Goal: Information Seeking & Learning: Learn about a topic

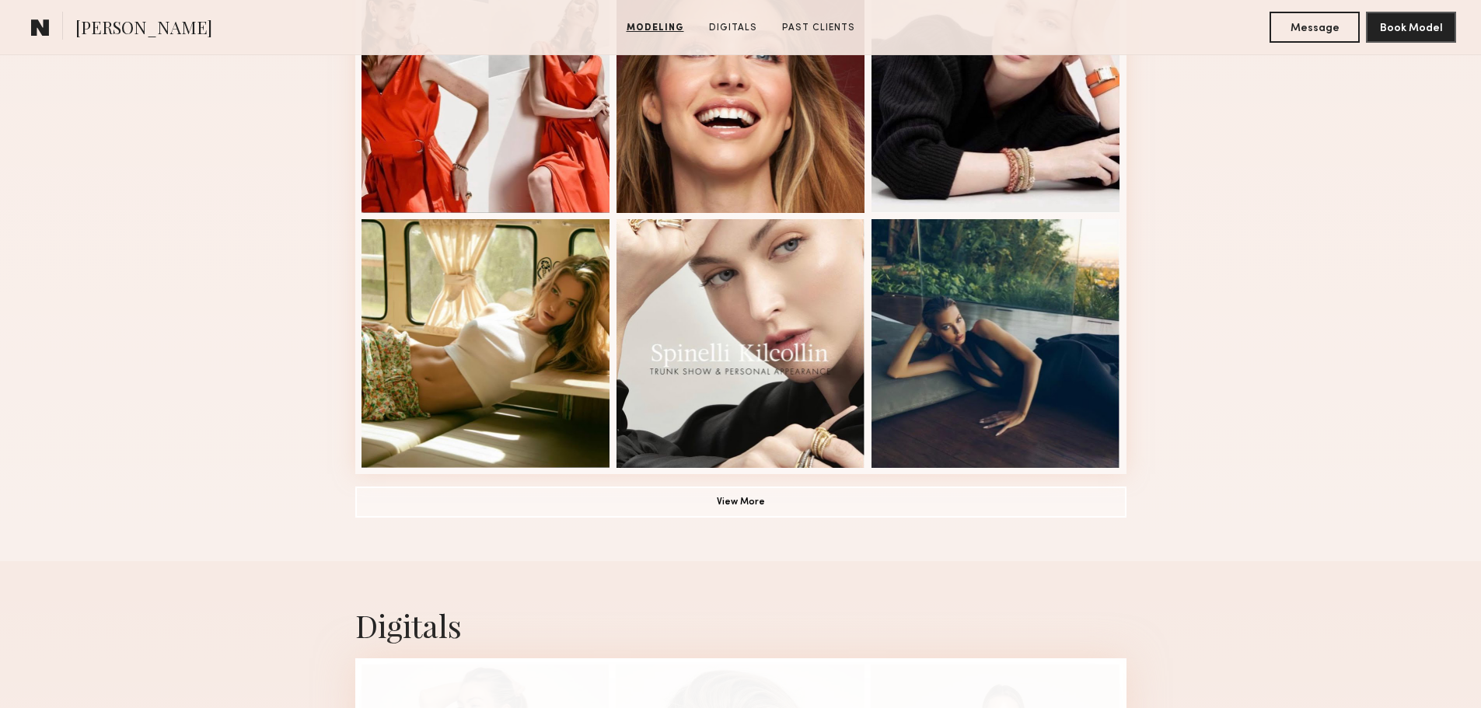
scroll to position [1088, 0]
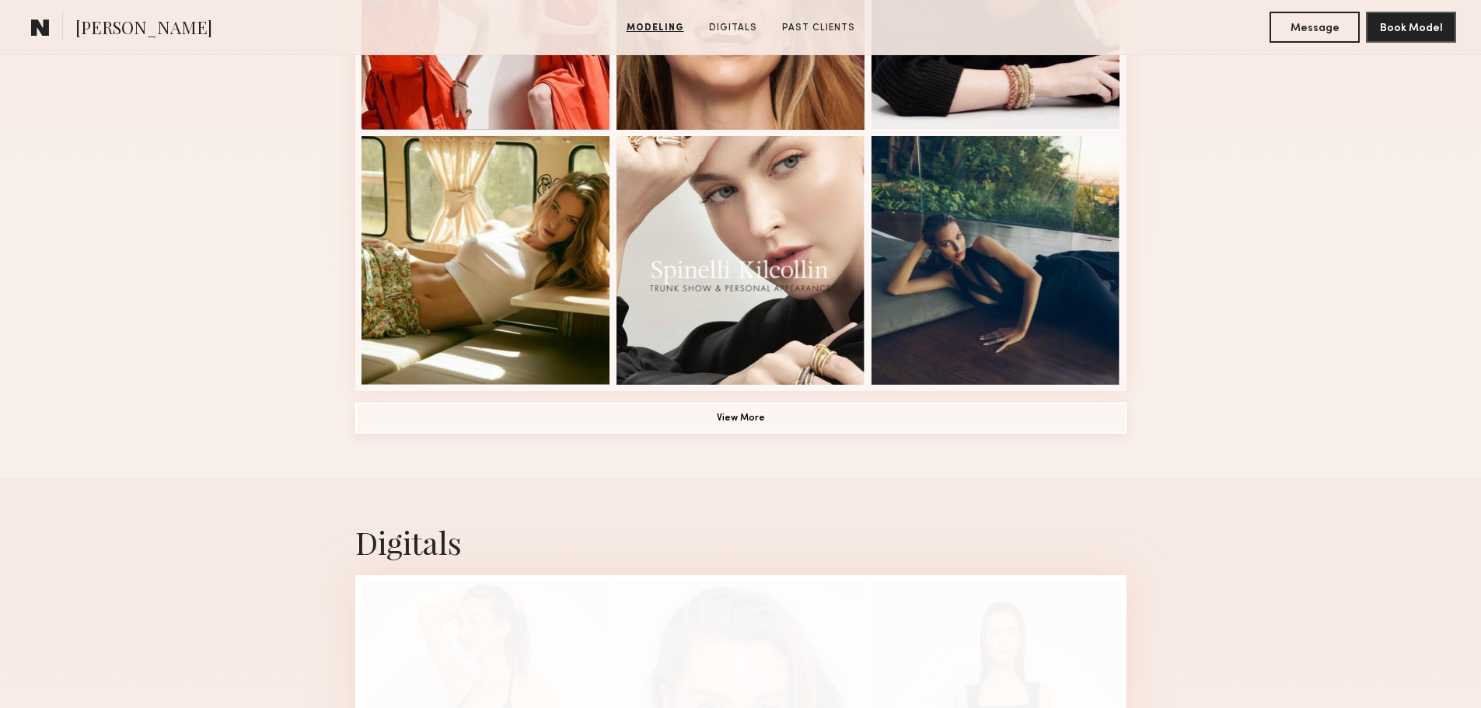
click at [768, 422] on button "View More" at bounding box center [740, 418] width 771 height 31
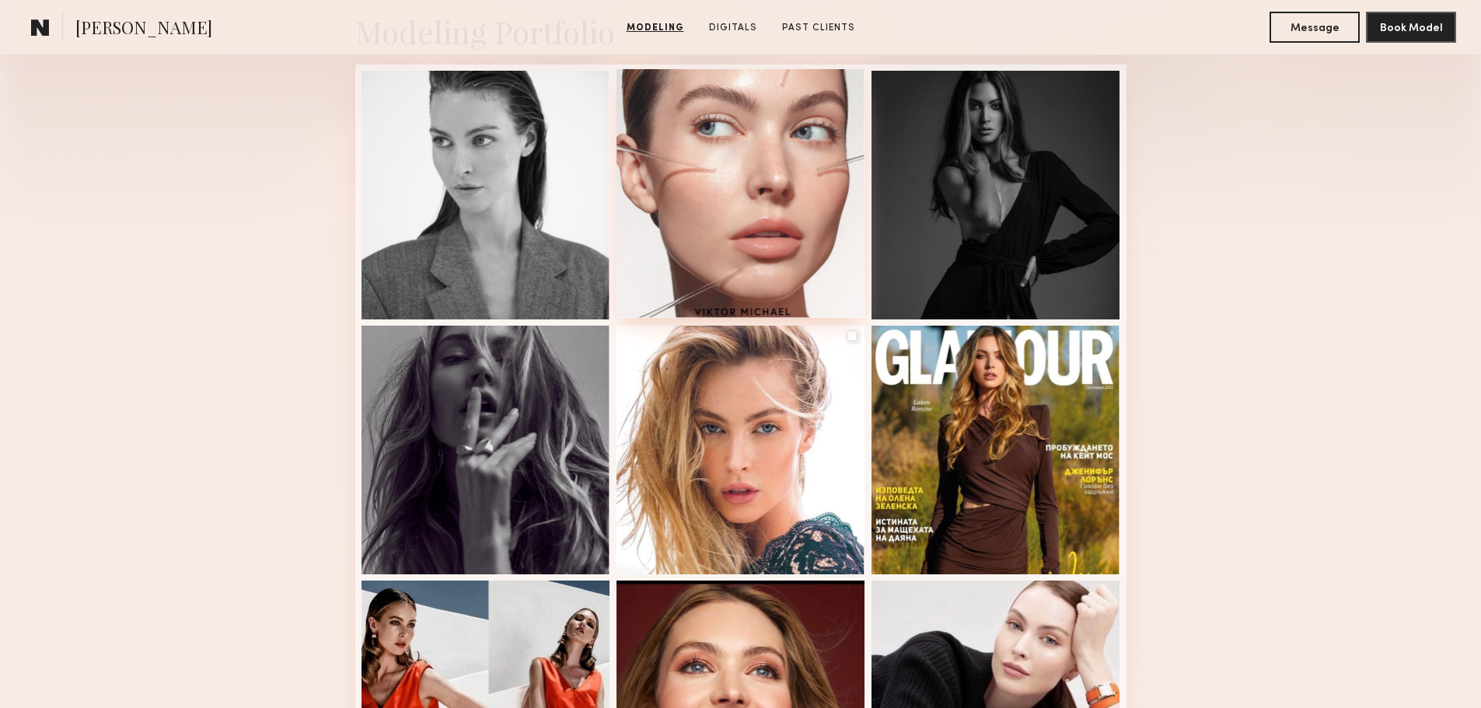
scroll to position [0, 0]
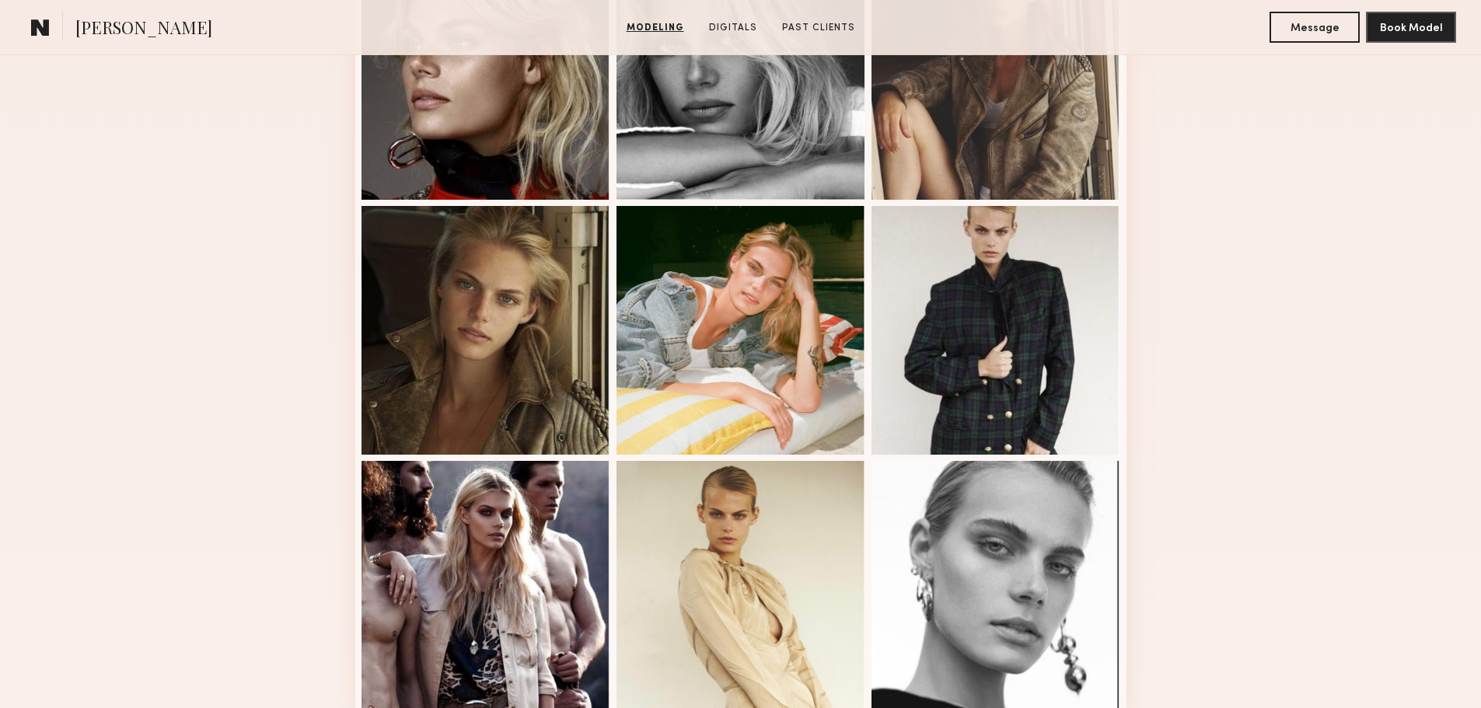
scroll to position [622, 0]
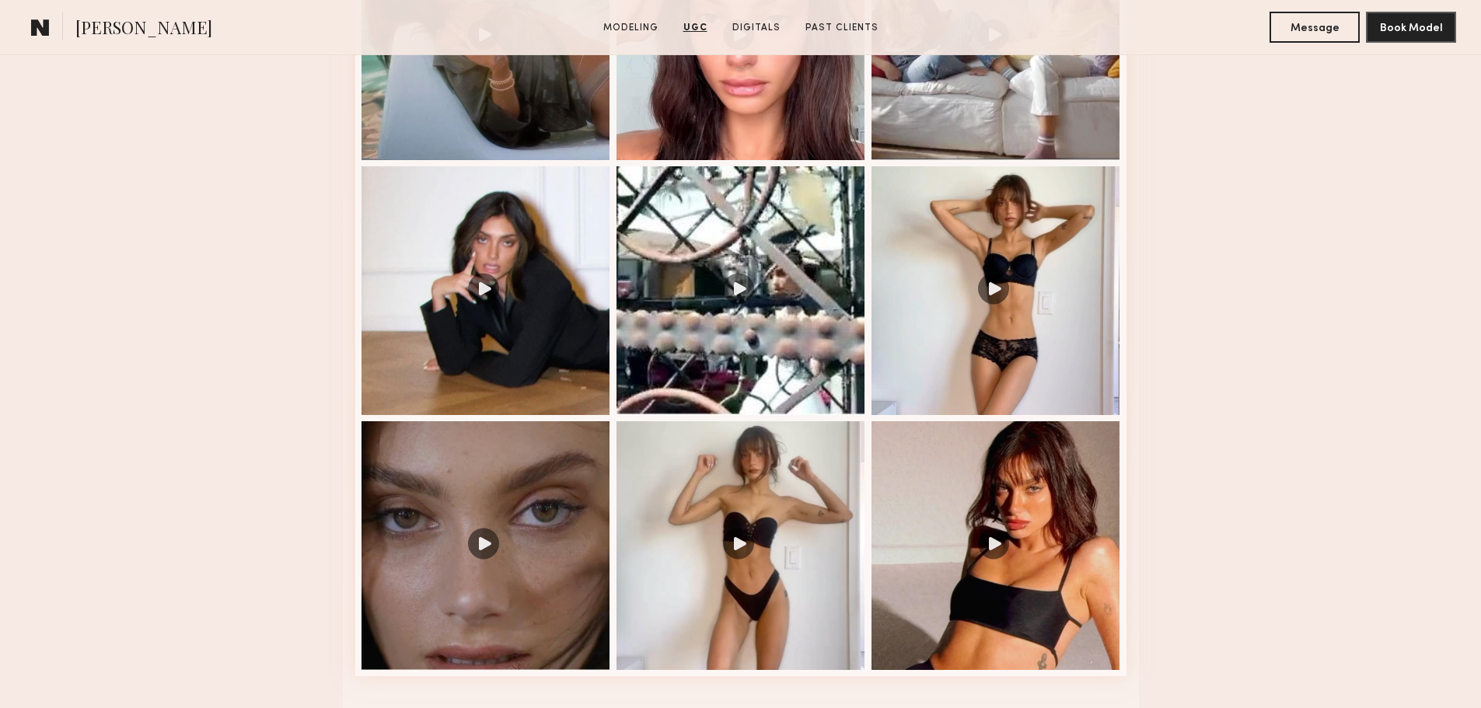
scroll to position [2254, 0]
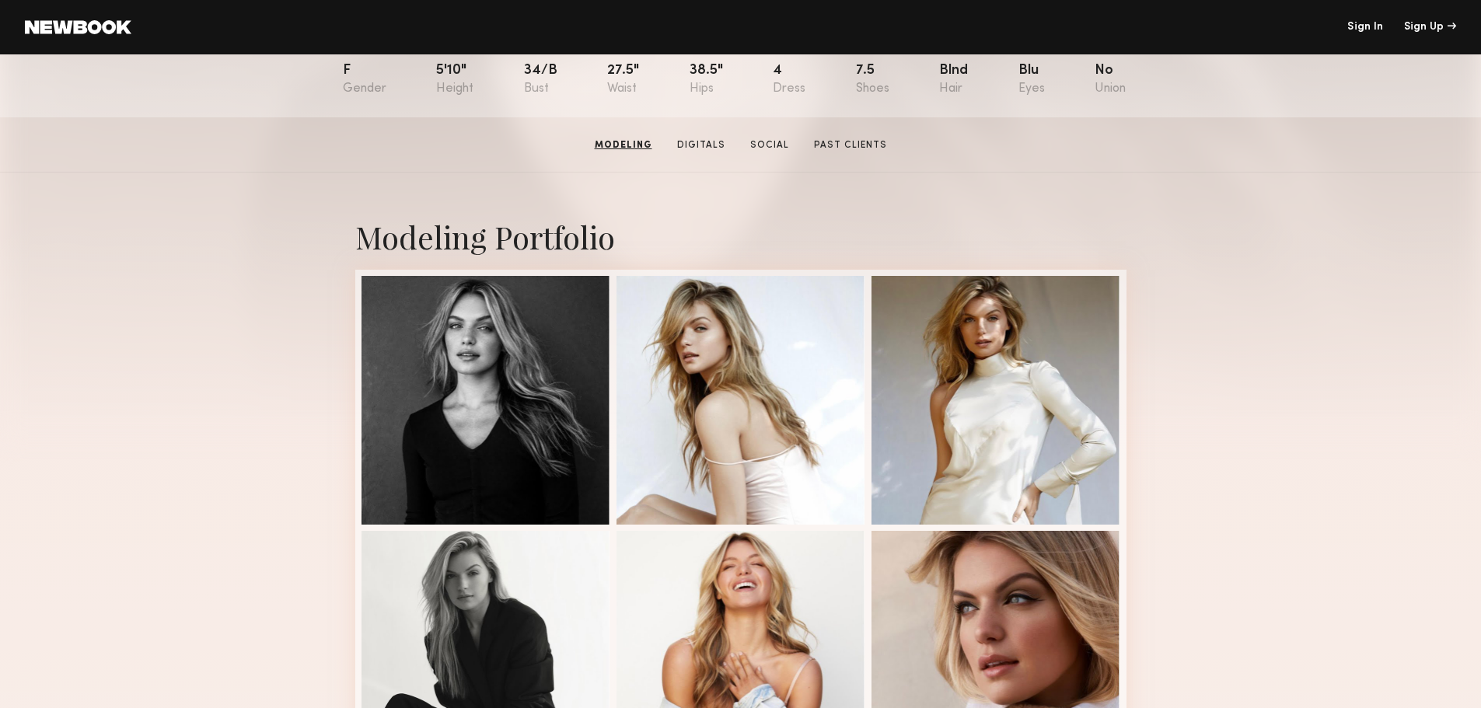
scroll to position [155, 0]
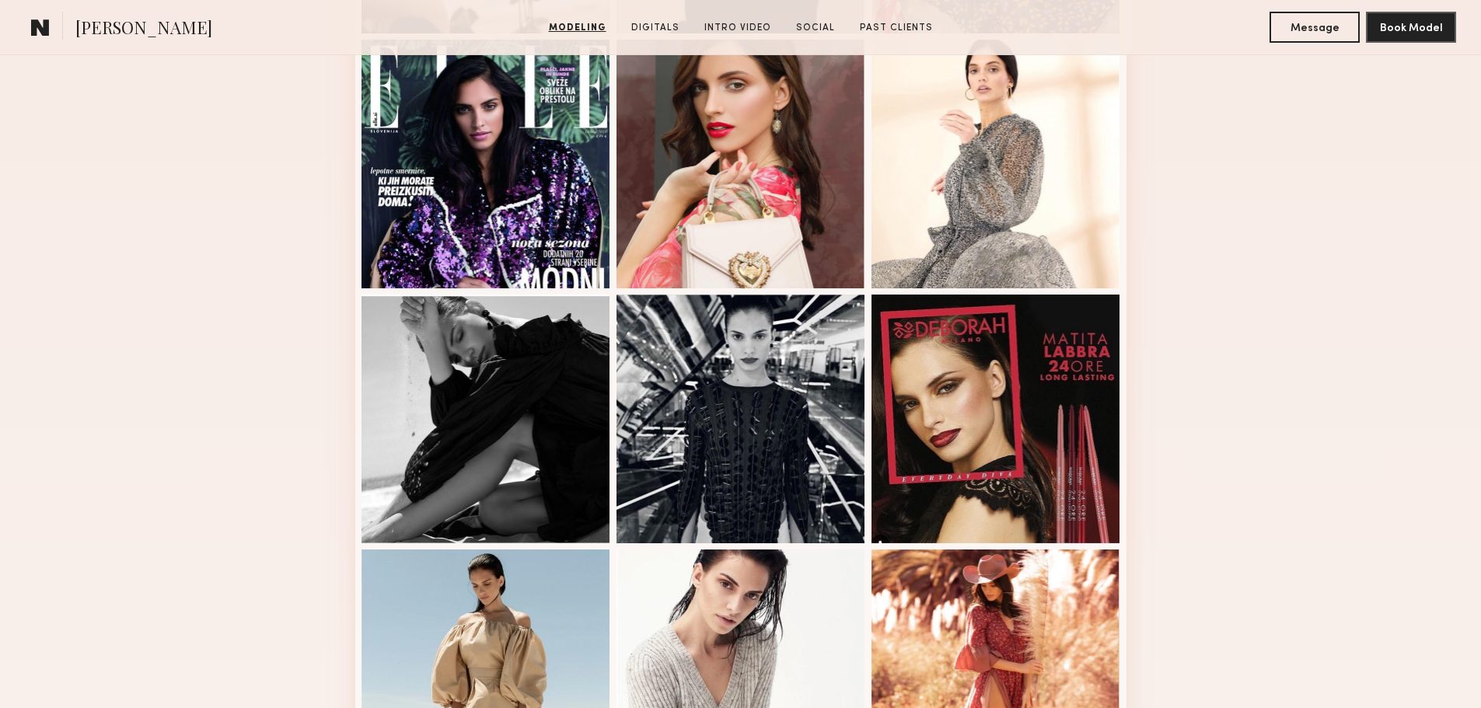
scroll to position [699, 0]
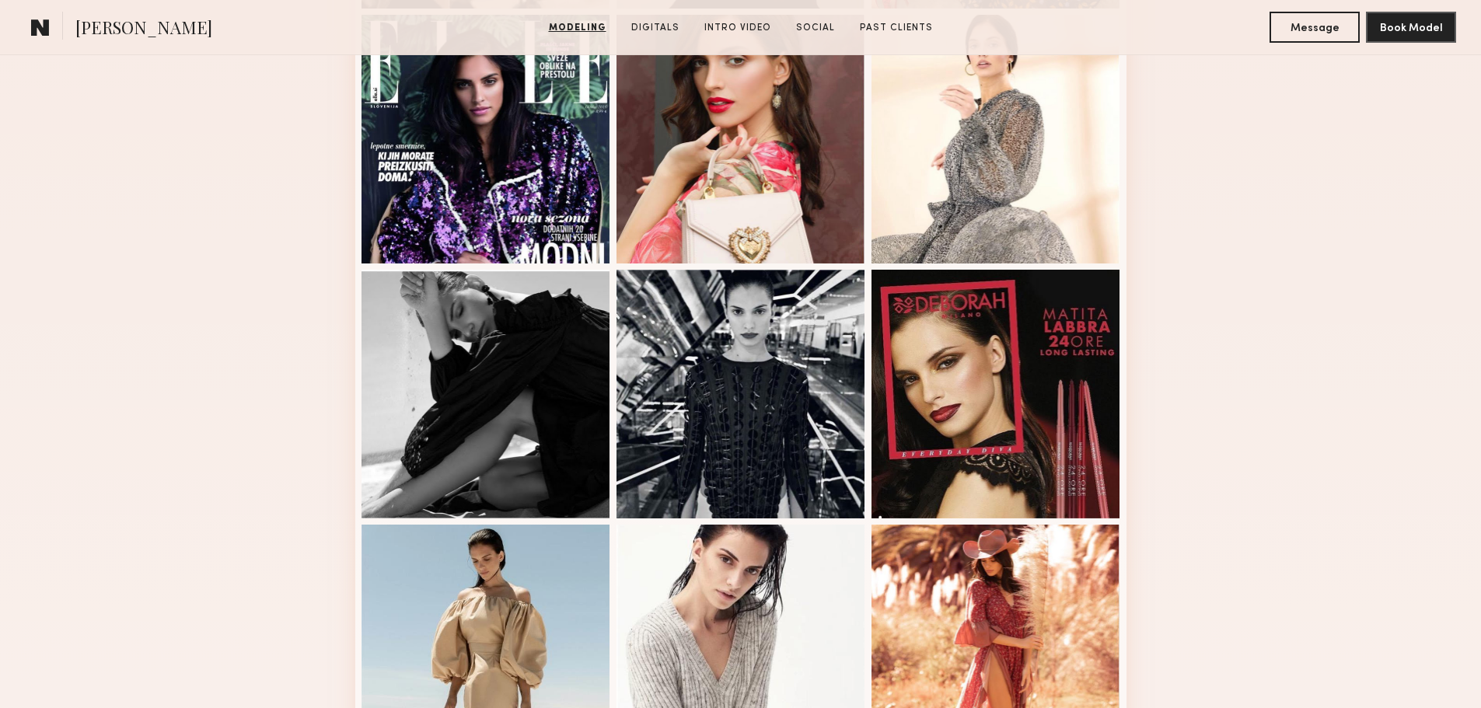
click at [1283, 118] on div "Modeling Portfolio View More" at bounding box center [740, 261] width 1481 height 1210
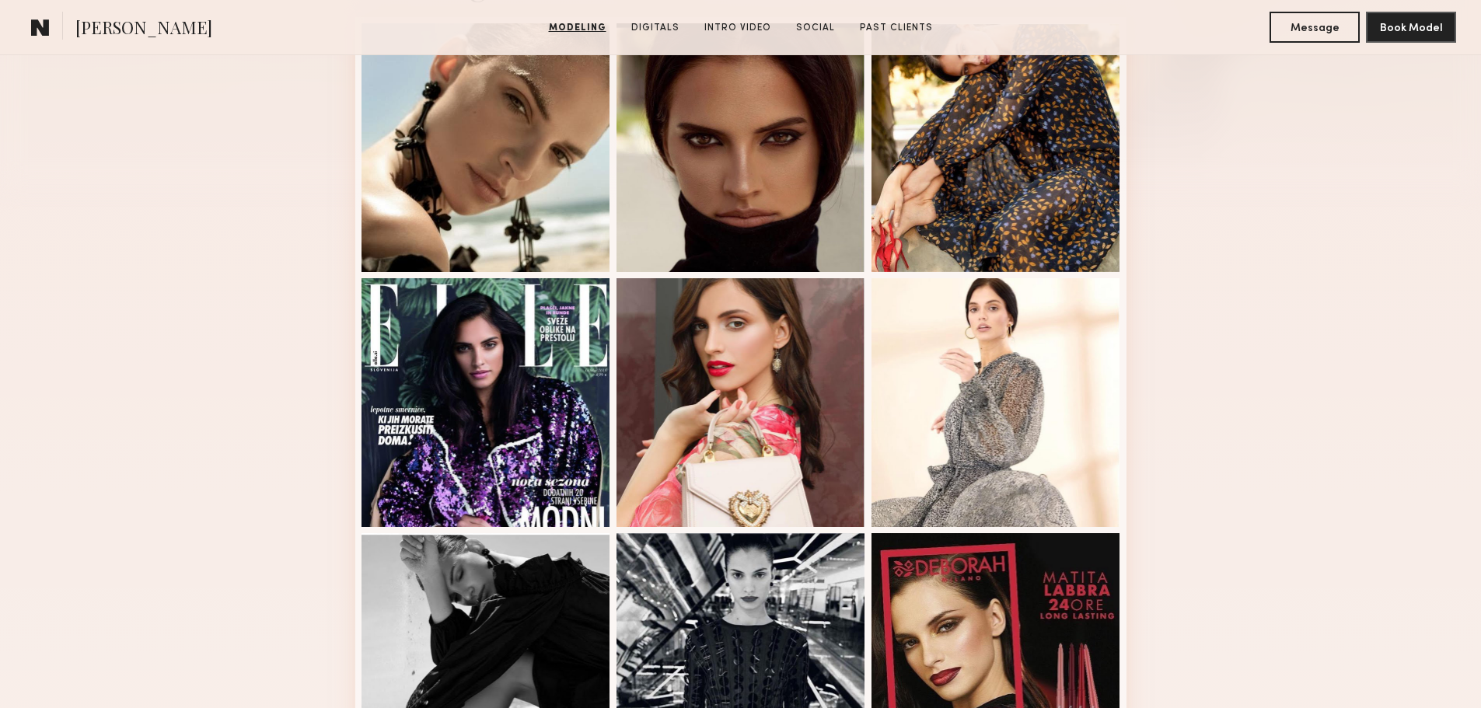
scroll to position [0, 0]
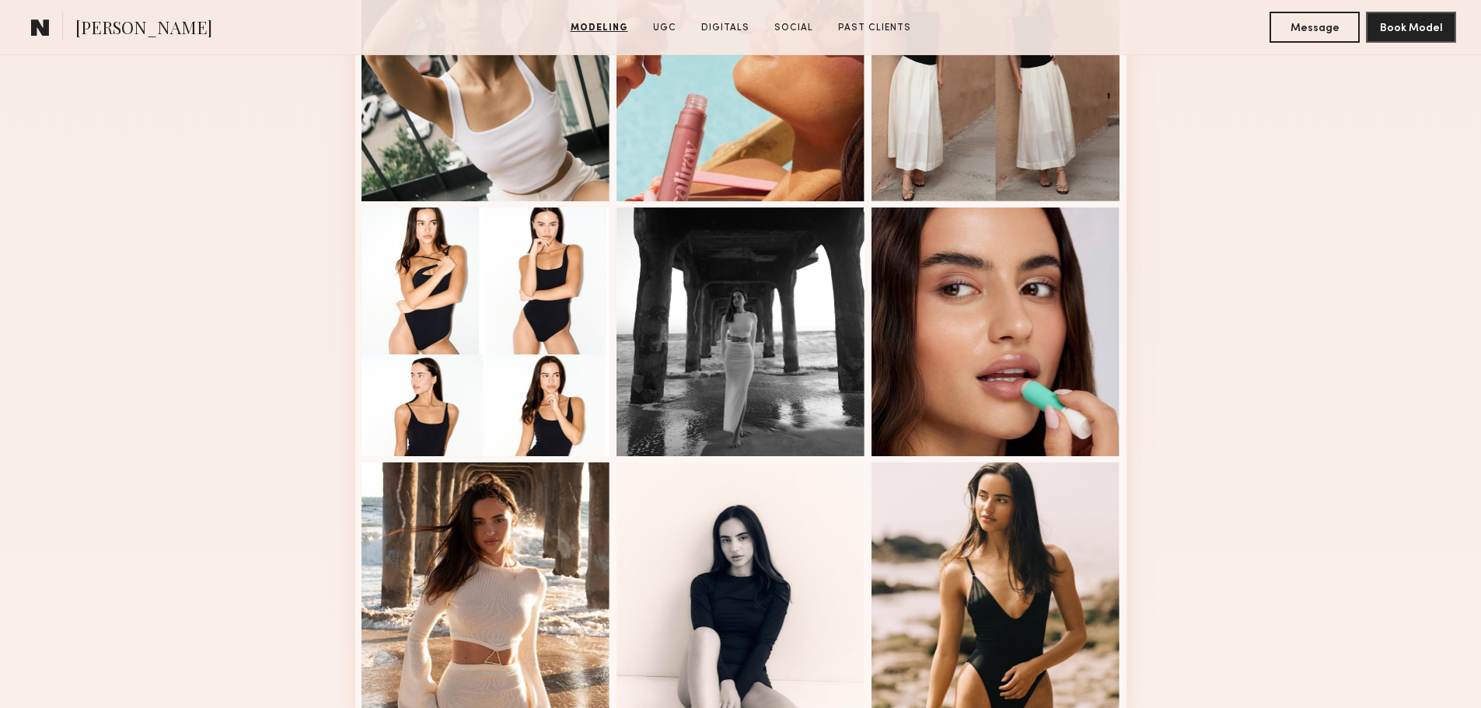
scroll to position [699, 0]
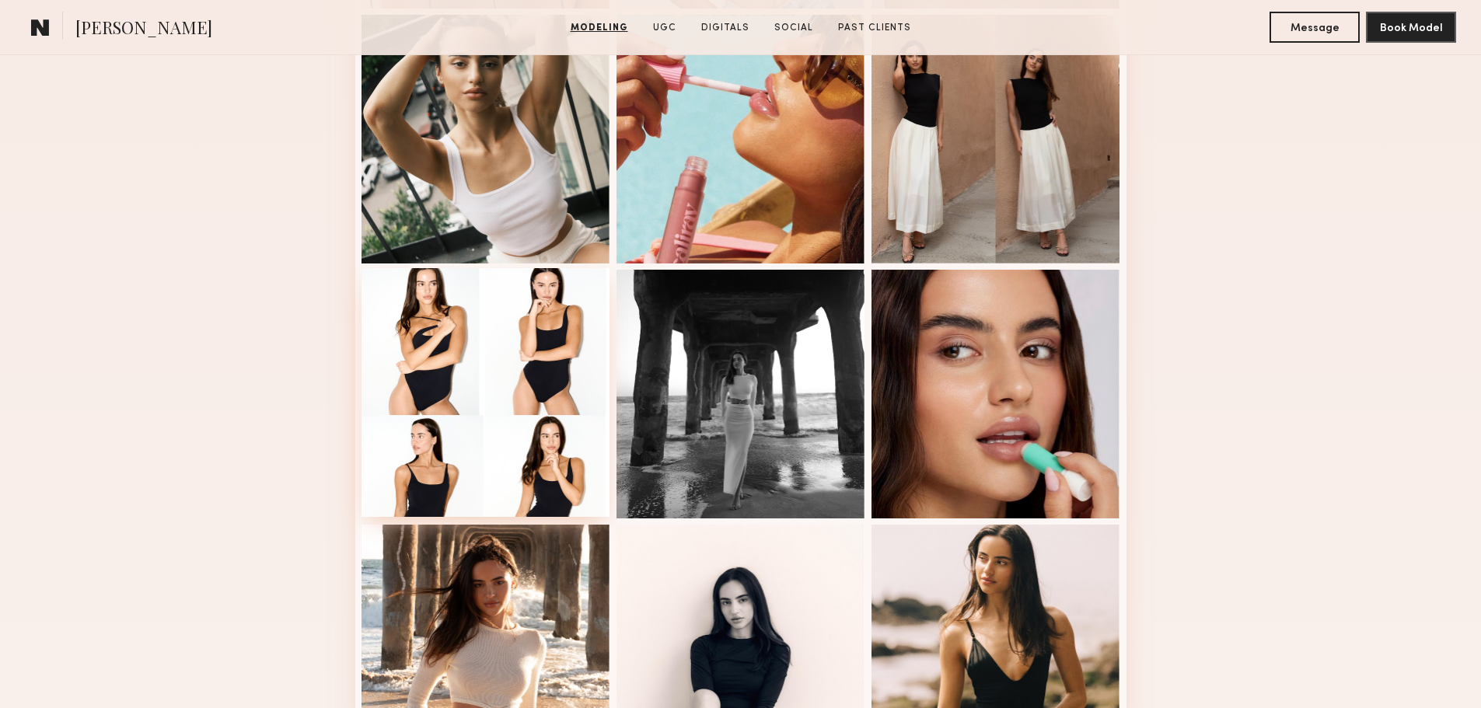
click at [525, 388] on div at bounding box center [485, 392] width 249 height 249
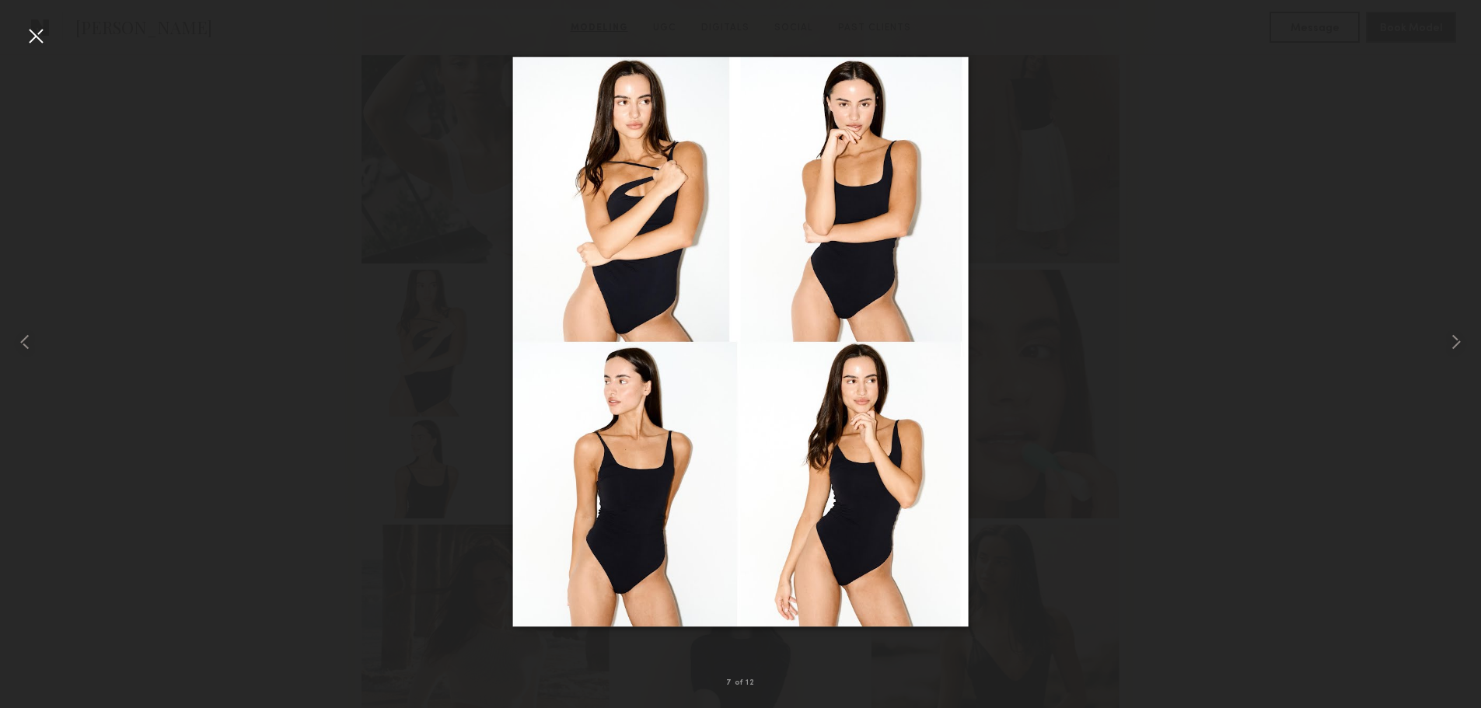
click at [45, 42] on div at bounding box center [35, 35] width 25 height 25
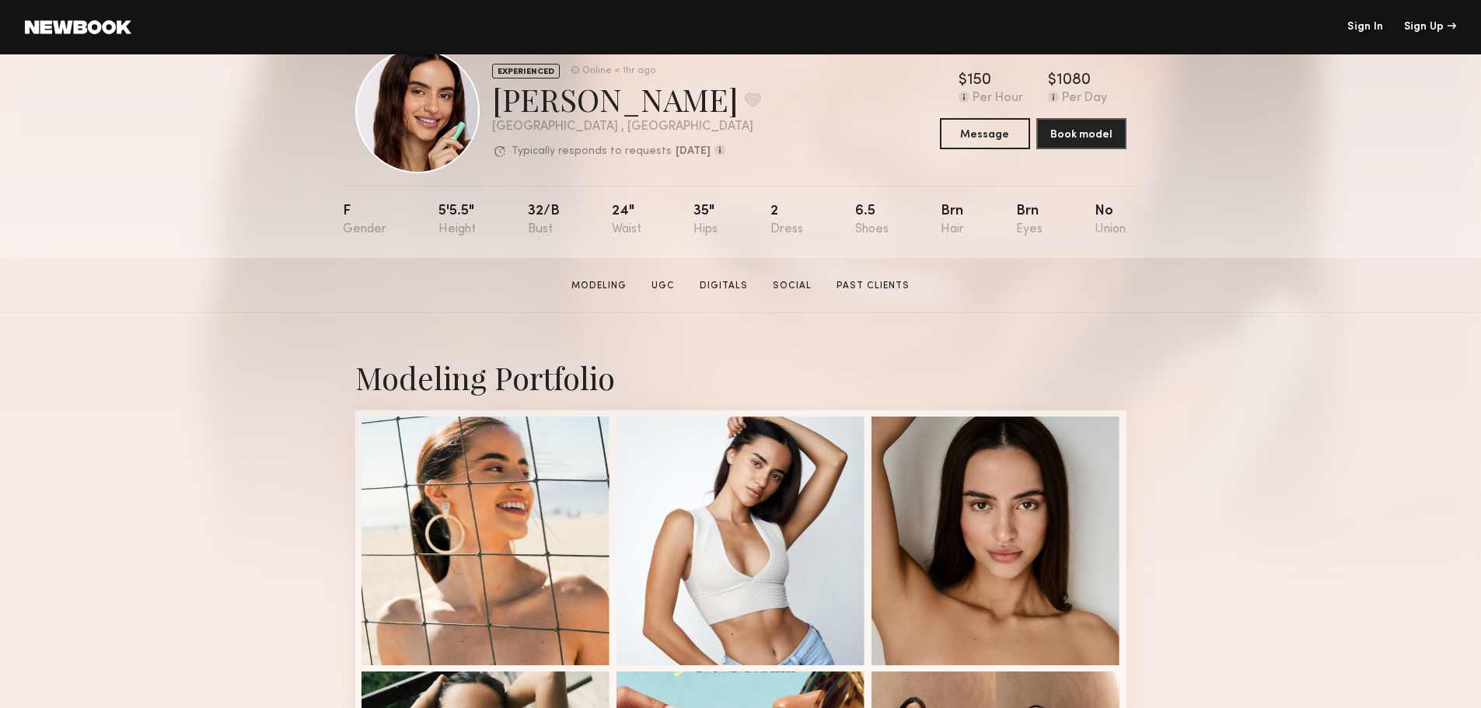
scroll to position [0, 0]
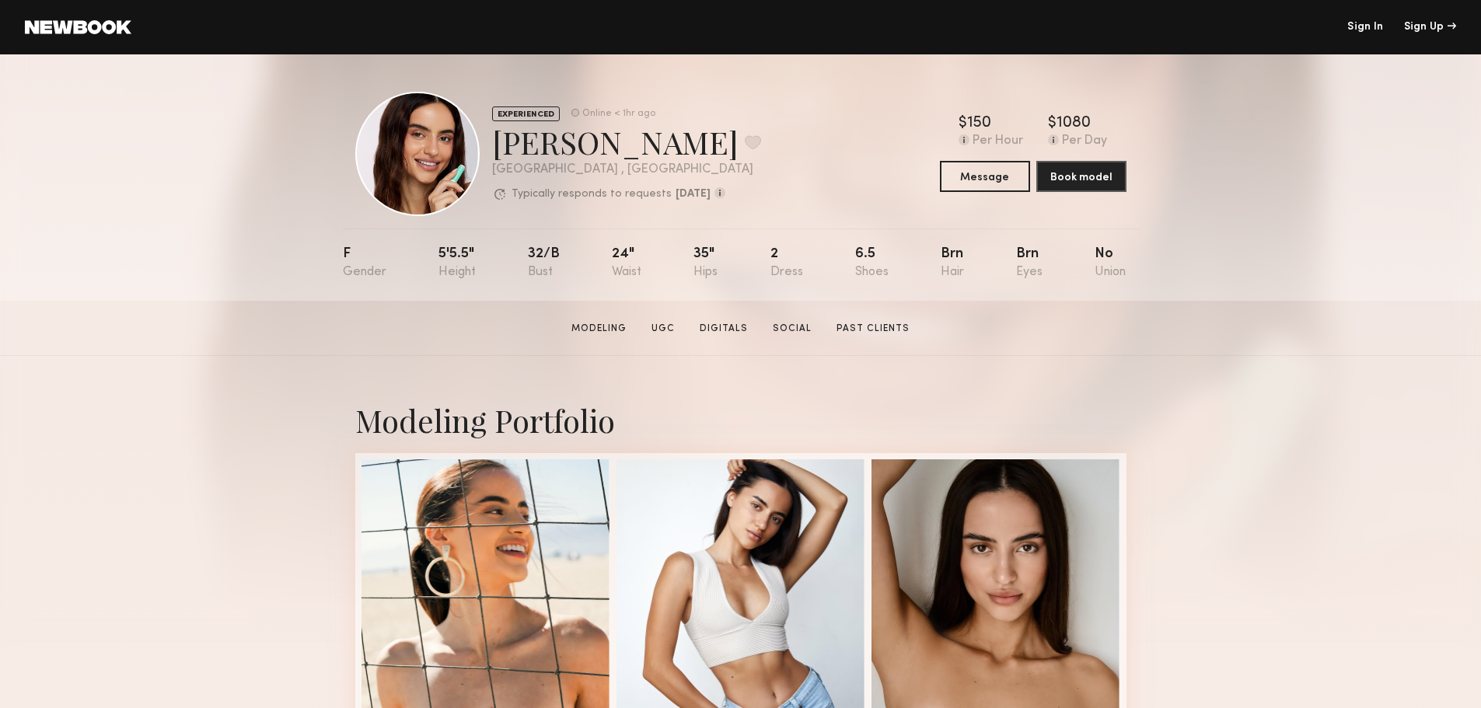
click at [1277, 277] on div "EXPERIENCED Online < 1hr ago Anna S. Favorite Los Angeles , CA Typically respon…" at bounding box center [740, 177] width 1481 height 246
